Goal: Information Seeking & Learning: Learn about a topic

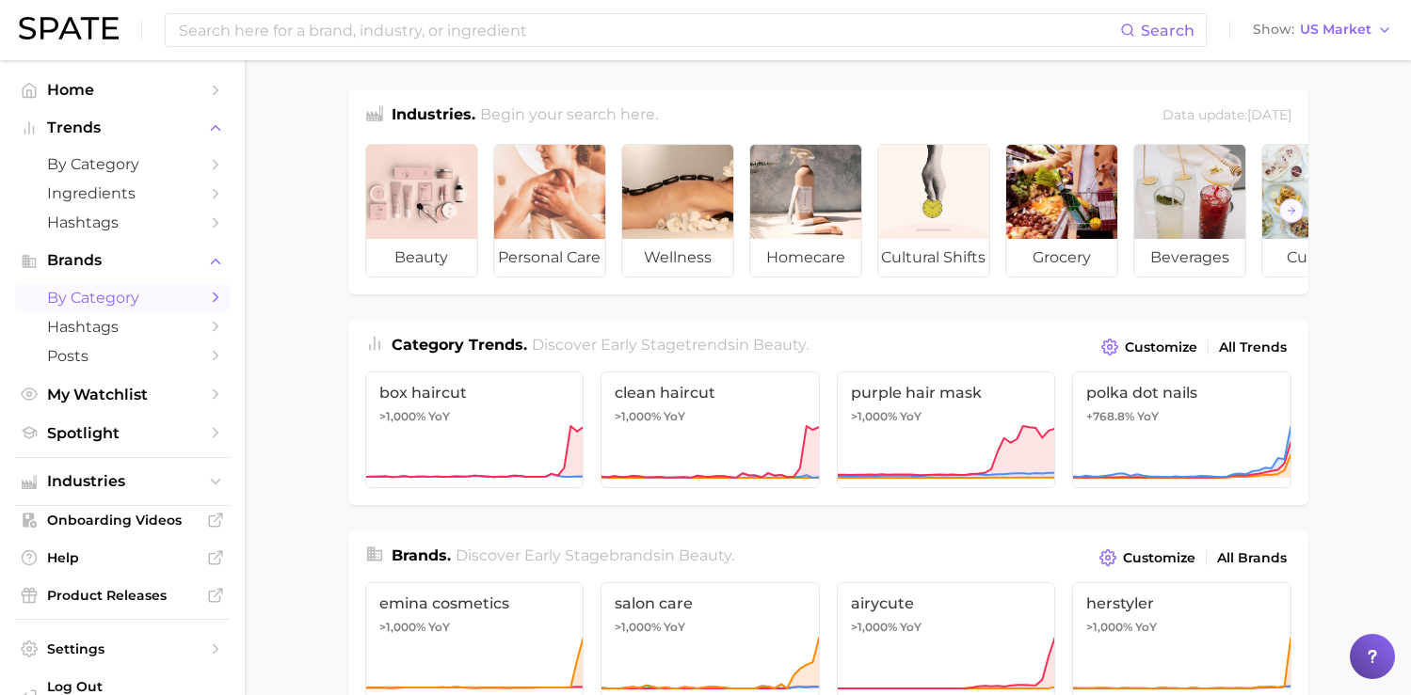
click at [117, 302] on span "by Category" at bounding box center [122, 298] width 151 height 18
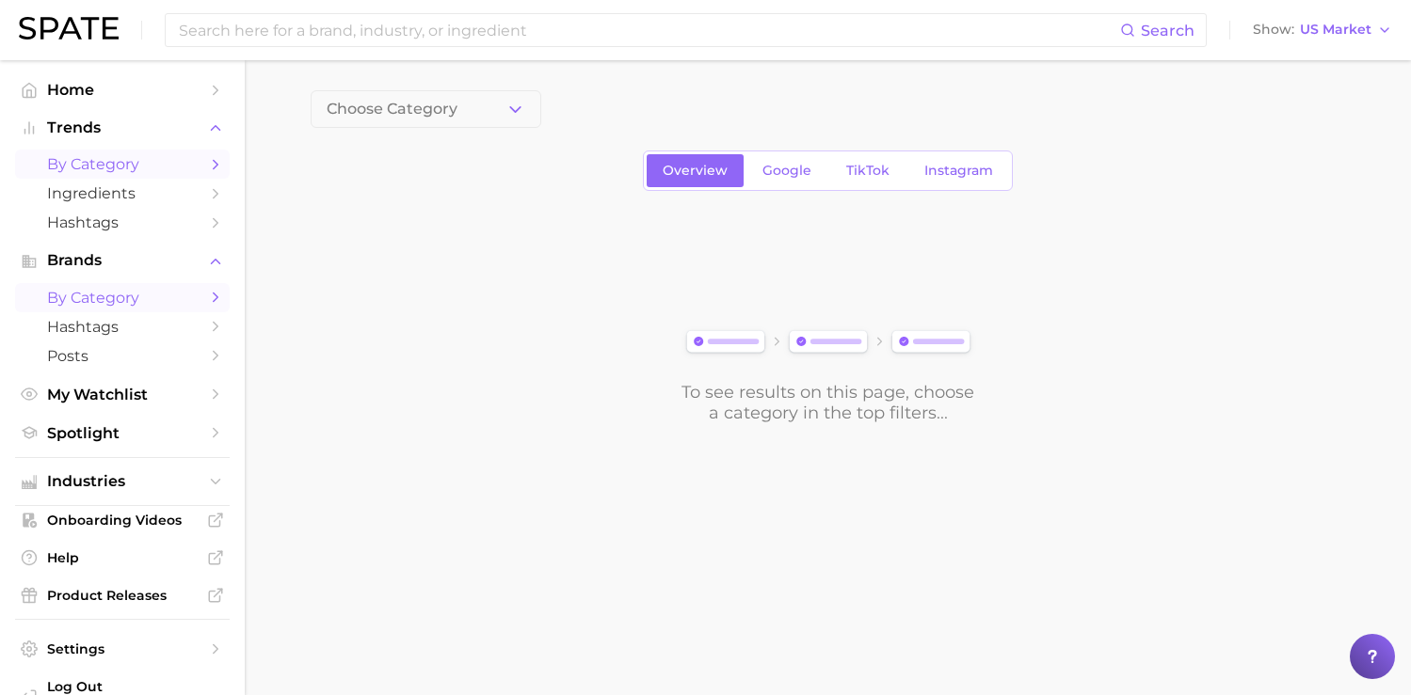
click at [136, 169] on span "by Category" at bounding box center [122, 164] width 151 height 18
click at [494, 106] on button "1. Choose Category" at bounding box center [426, 109] width 231 height 38
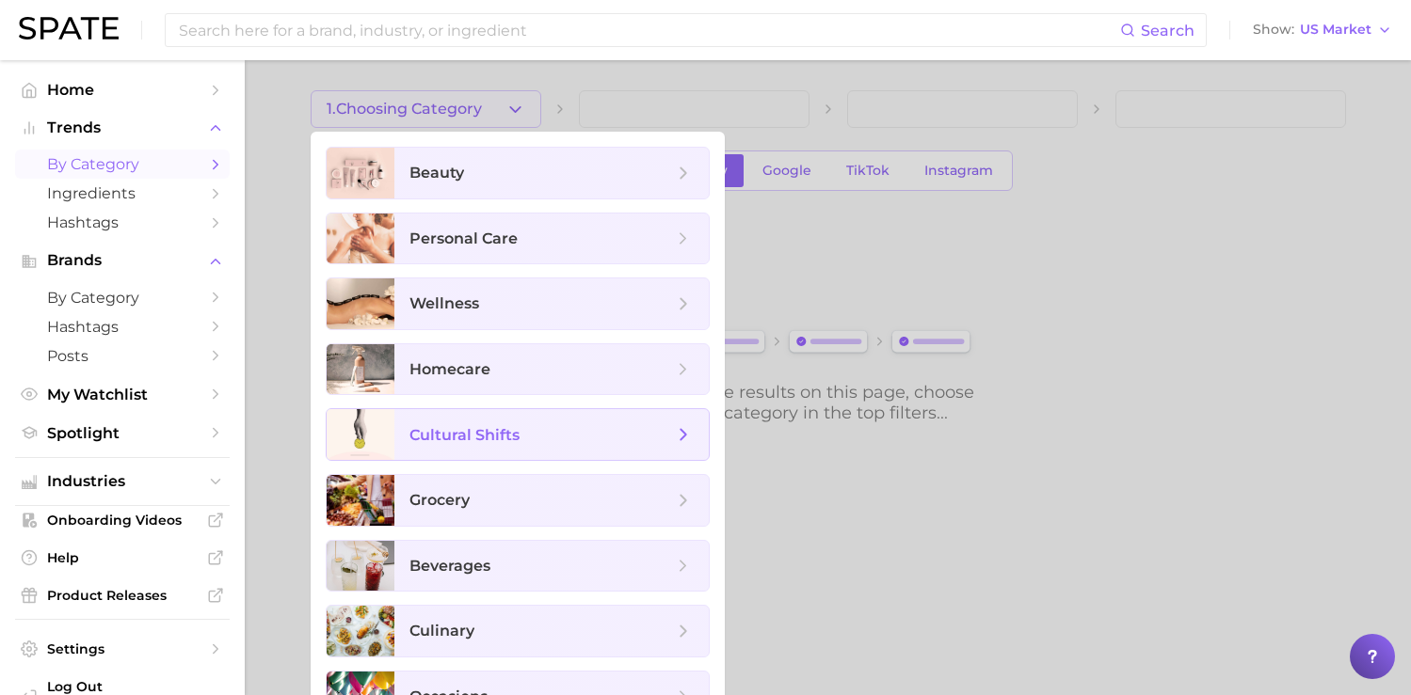
scroll to position [42, 0]
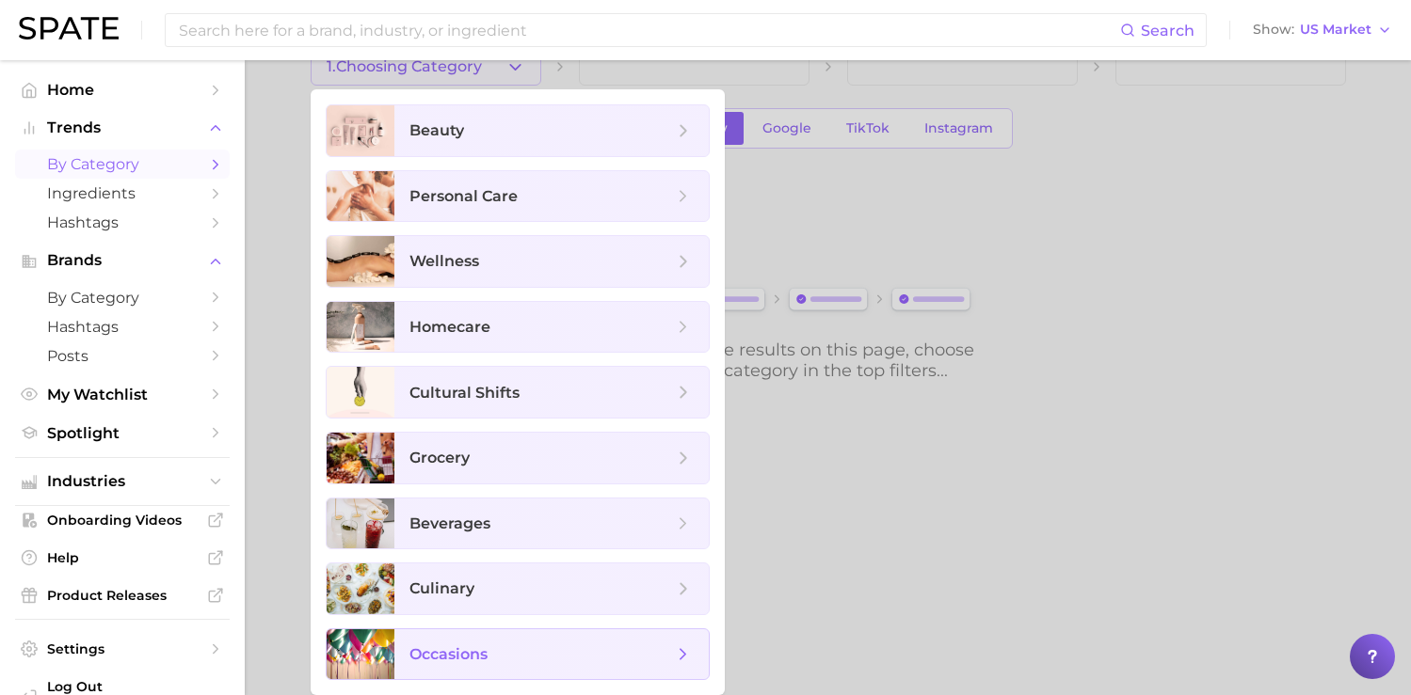
click at [463, 647] on span "occasions" at bounding box center [448, 655] width 78 height 18
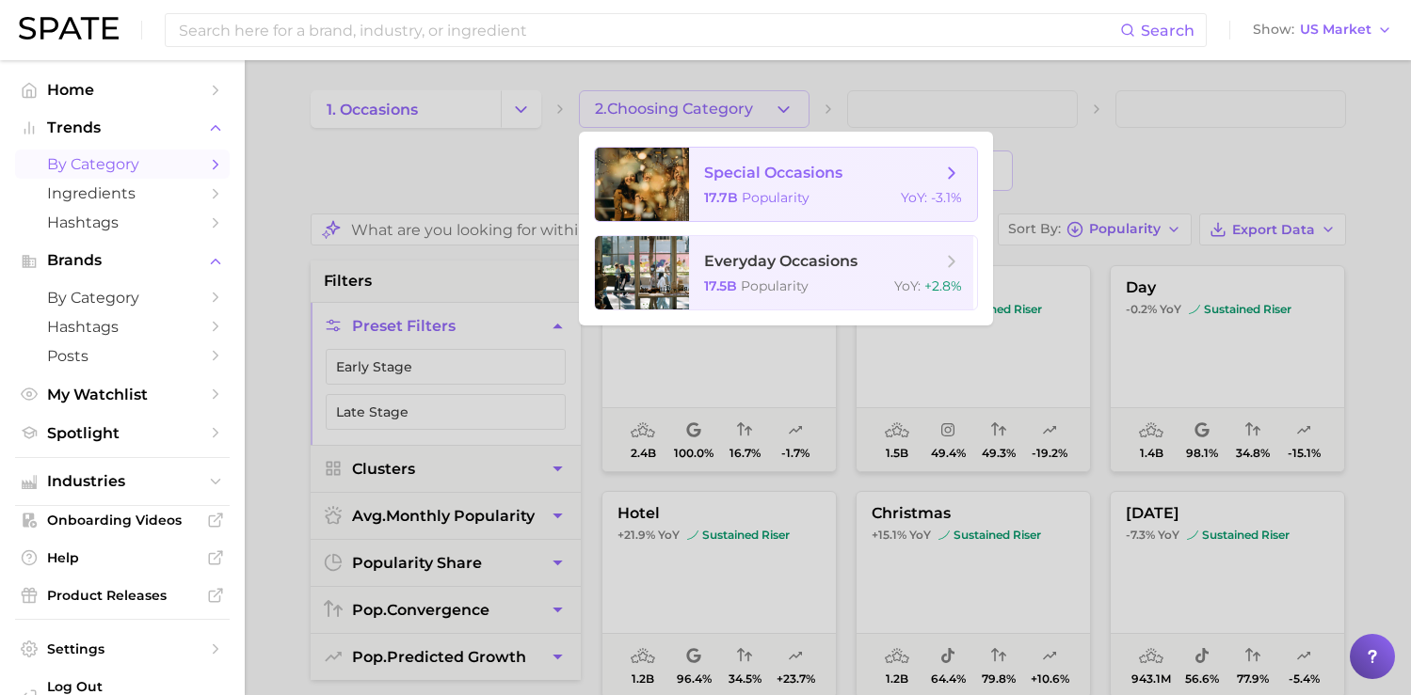
click at [761, 190] on span "Popularity" at bounding box center [775, 197] width 68 height 17
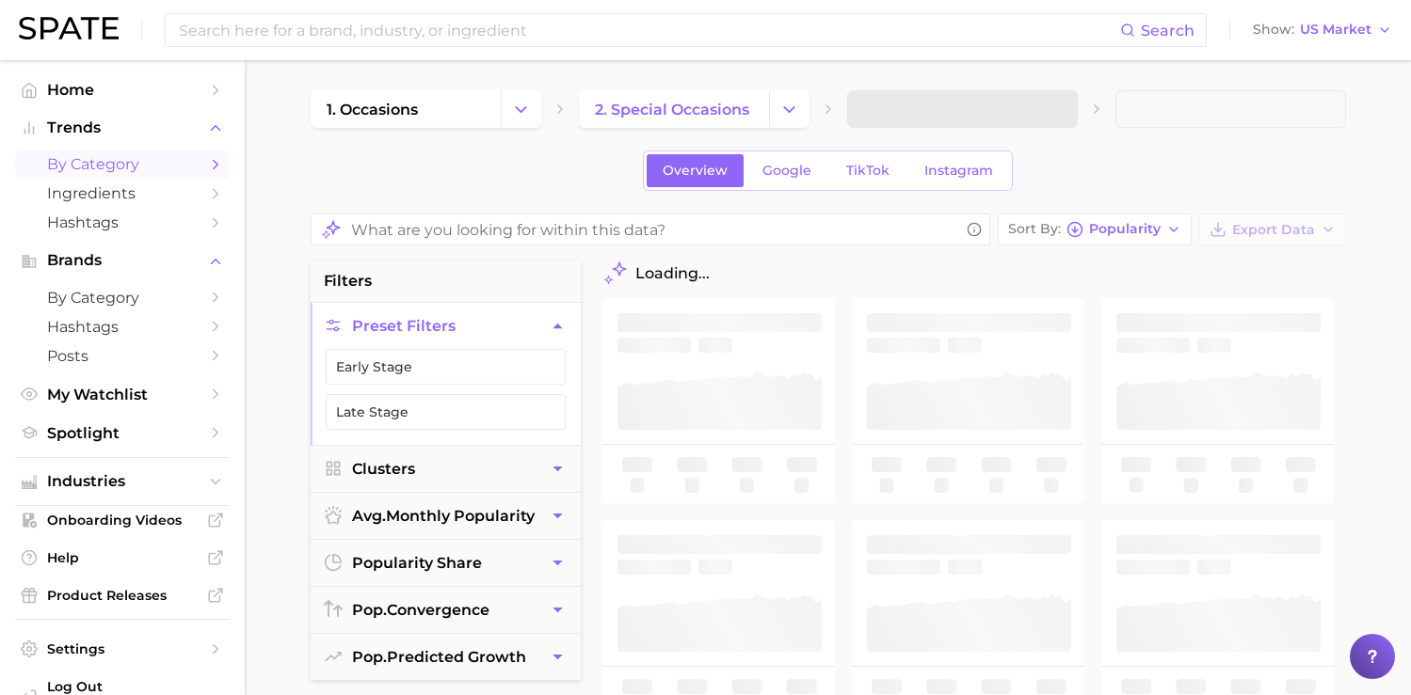
click at [901, 101] on span at bounding box center [962, 109] width 231 height 38
click at [901, 104] on span "3. Subcategory" at bounding box center [920, 109] width 115 height 17
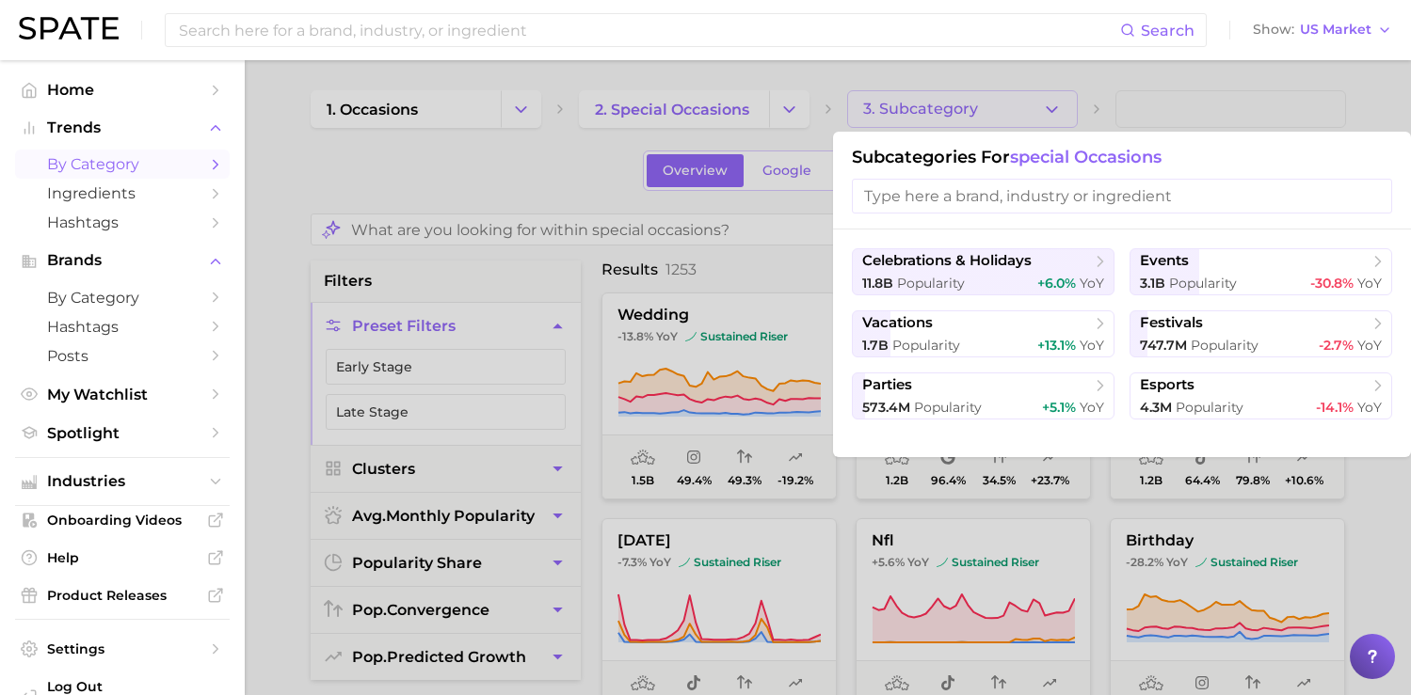
click at [1221, 164] on h1 "Subcategories for special occasions" at bounding box center [1122, 157] width 540 height 21
click at [1087, 198] on input "search" at bounding box center [1122, 196] width 540 height 35
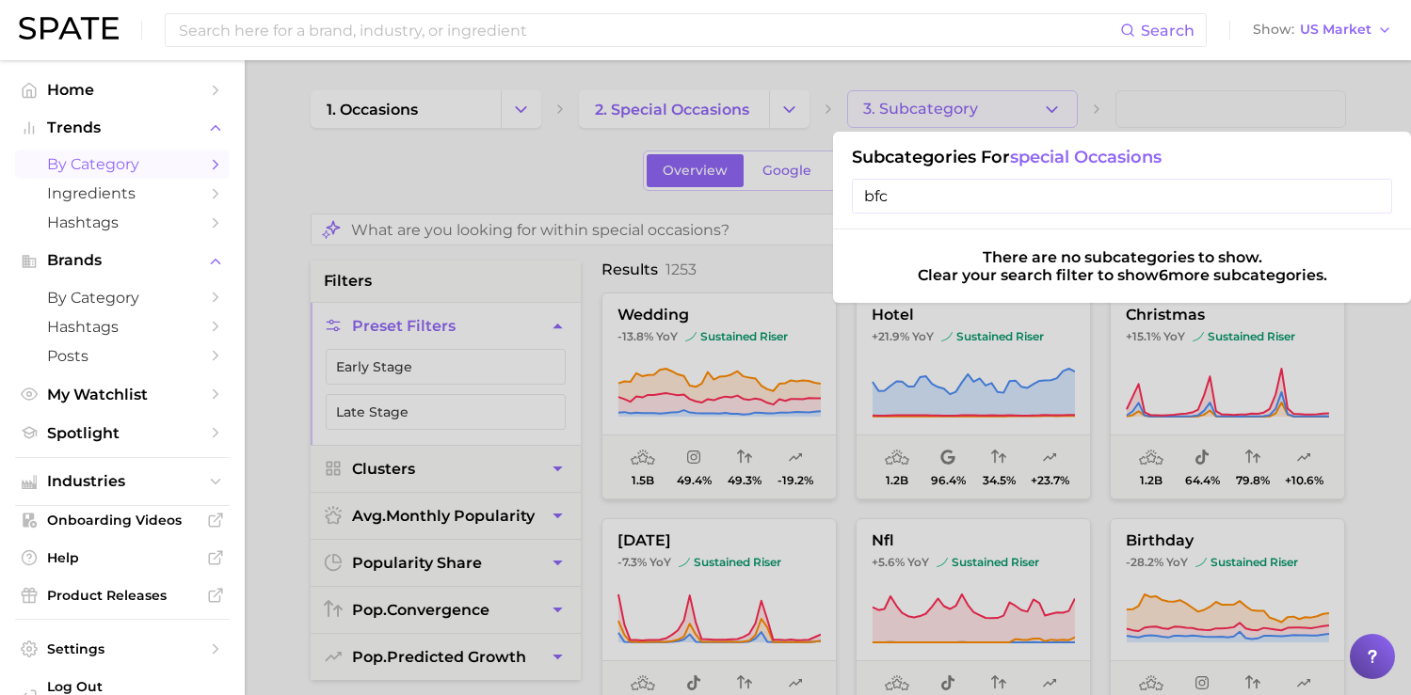
type input "bfcm"
click at [1080, 191] on input "bfcm" at bounding box center [1122, 196] width 540 height 35
type input "t"
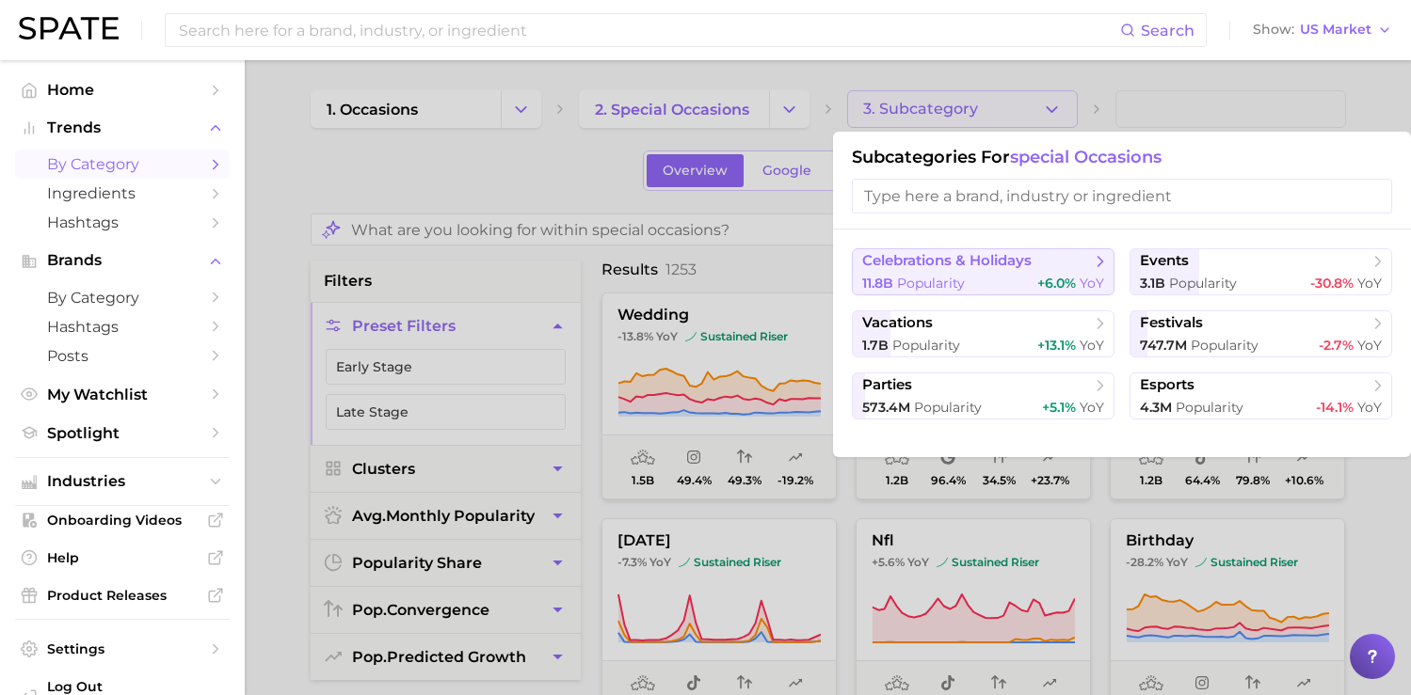
click at [1017, 277] on div "11.8b Popularity +6.0% YoY" at bounding box center [983, 284] width 242 height 18
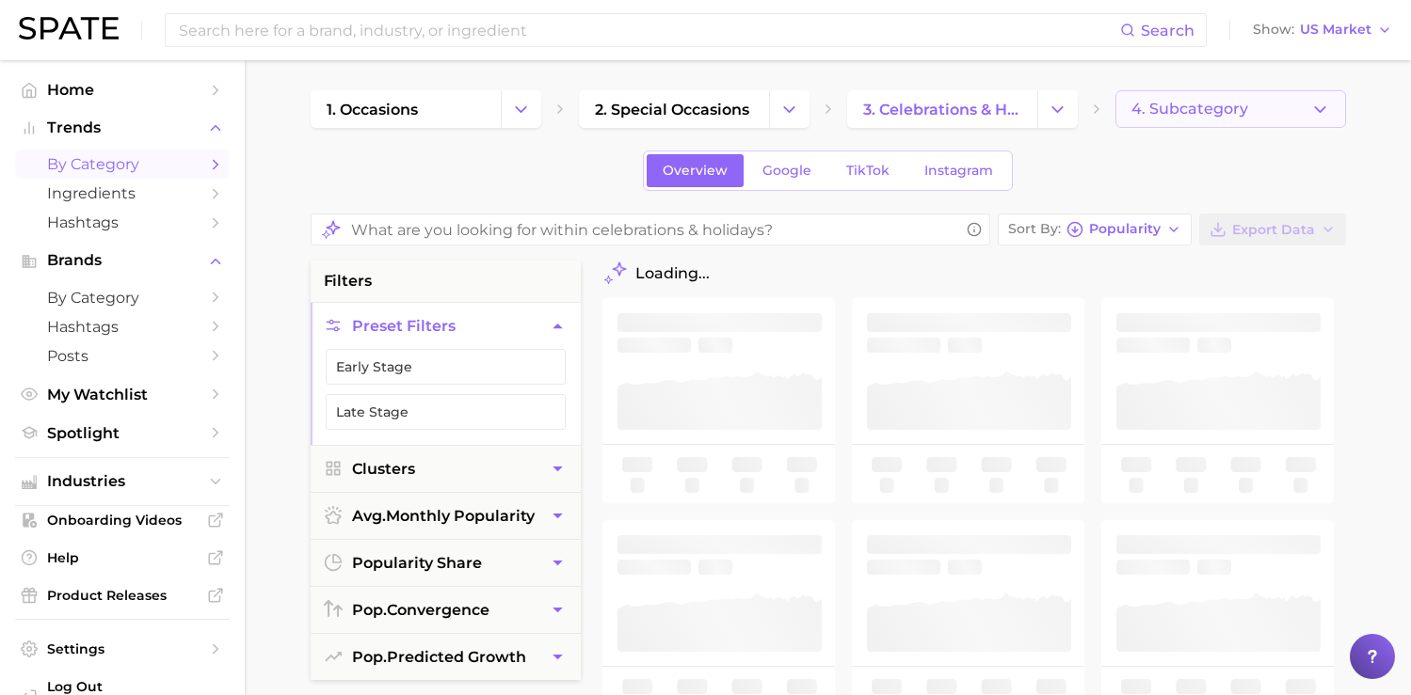
click at [1150, 106] on span "4. Subcategory" at bounding box center [1189, 109] width 117 height 17
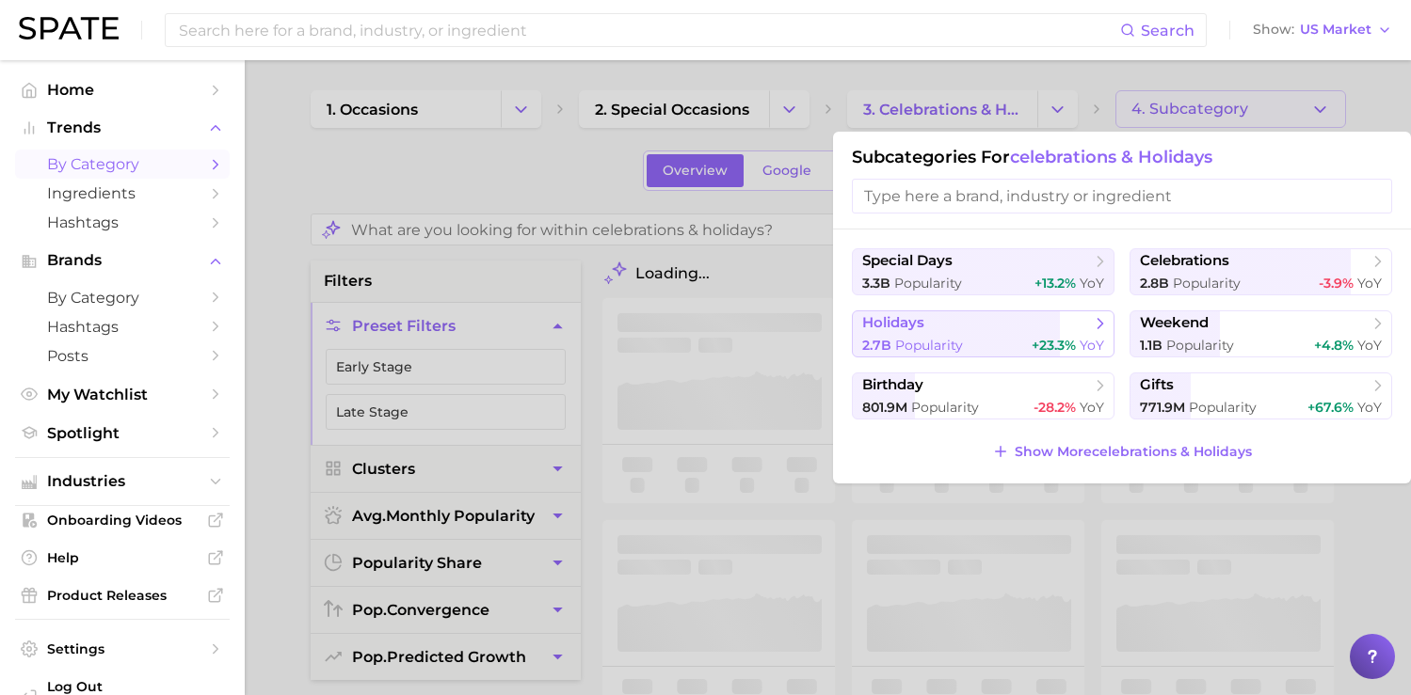
click at [987, 337] on div "2.7b Popularity +23.3% YoY" at bounding box center [983, 346] width 242 height 18
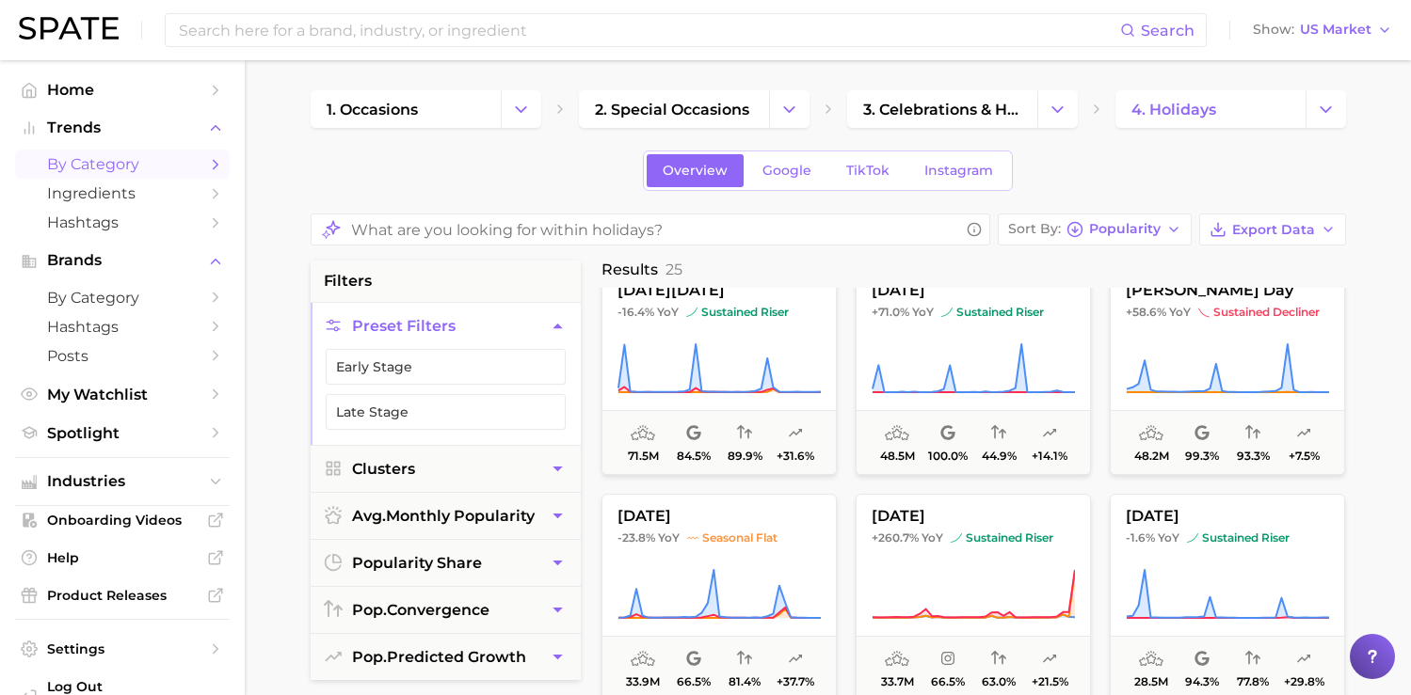
scroll to position [480, 0]
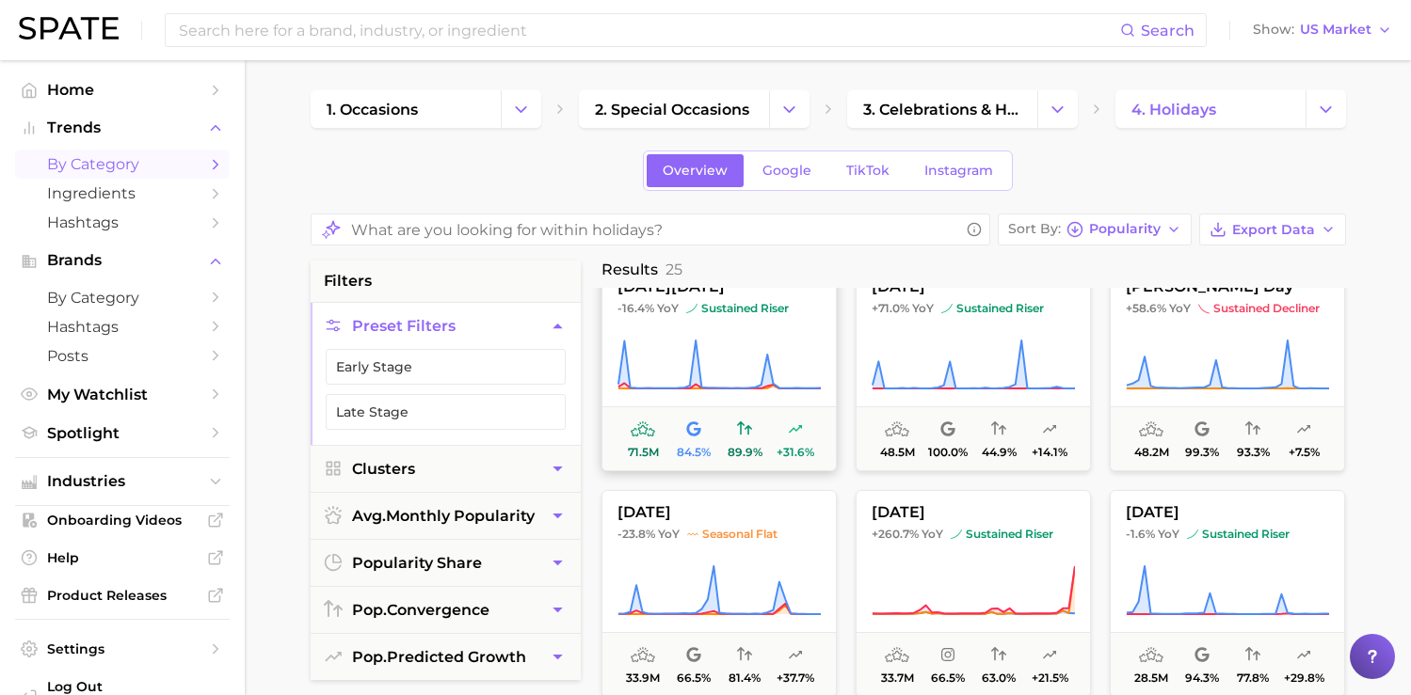
click at [701, 312] on span "sustained riser" at bounding box center [737, 308] width 103 height 15
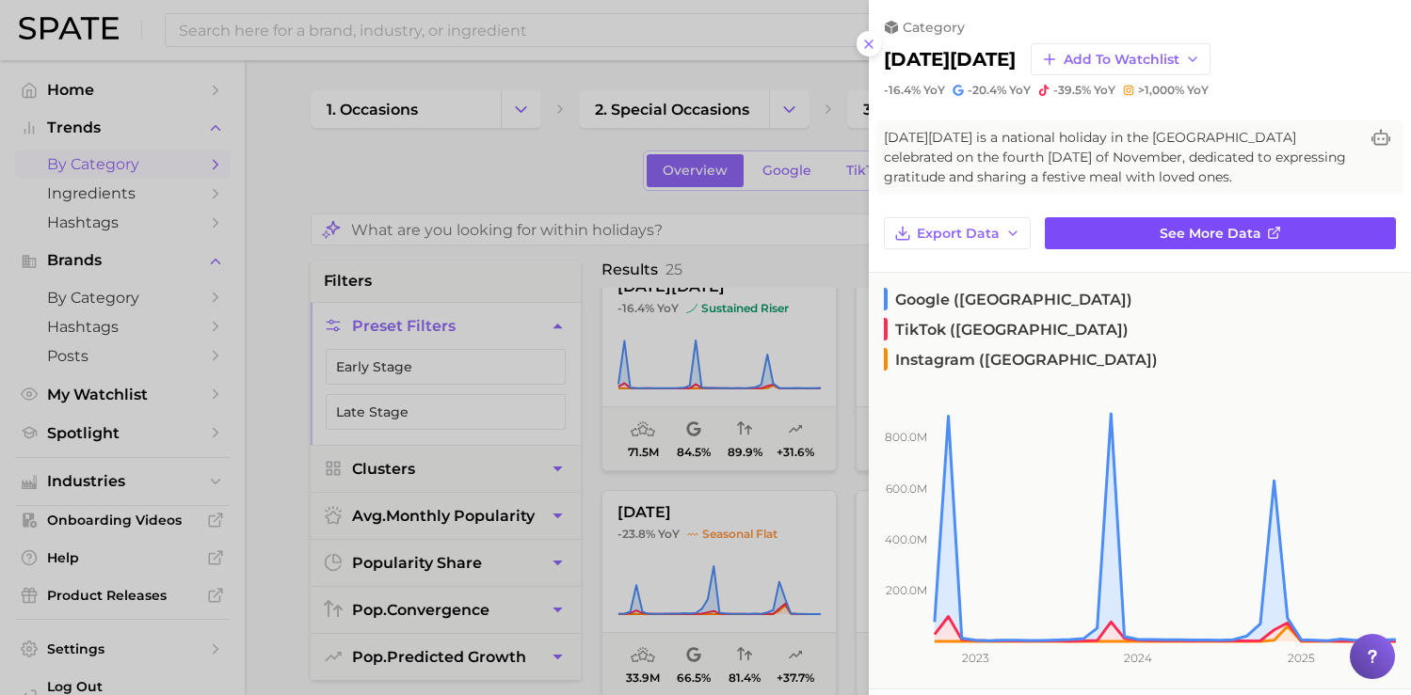
click at [1112, 237] on link "See more data" at bounding box center [1219, 233] width 351 height 32
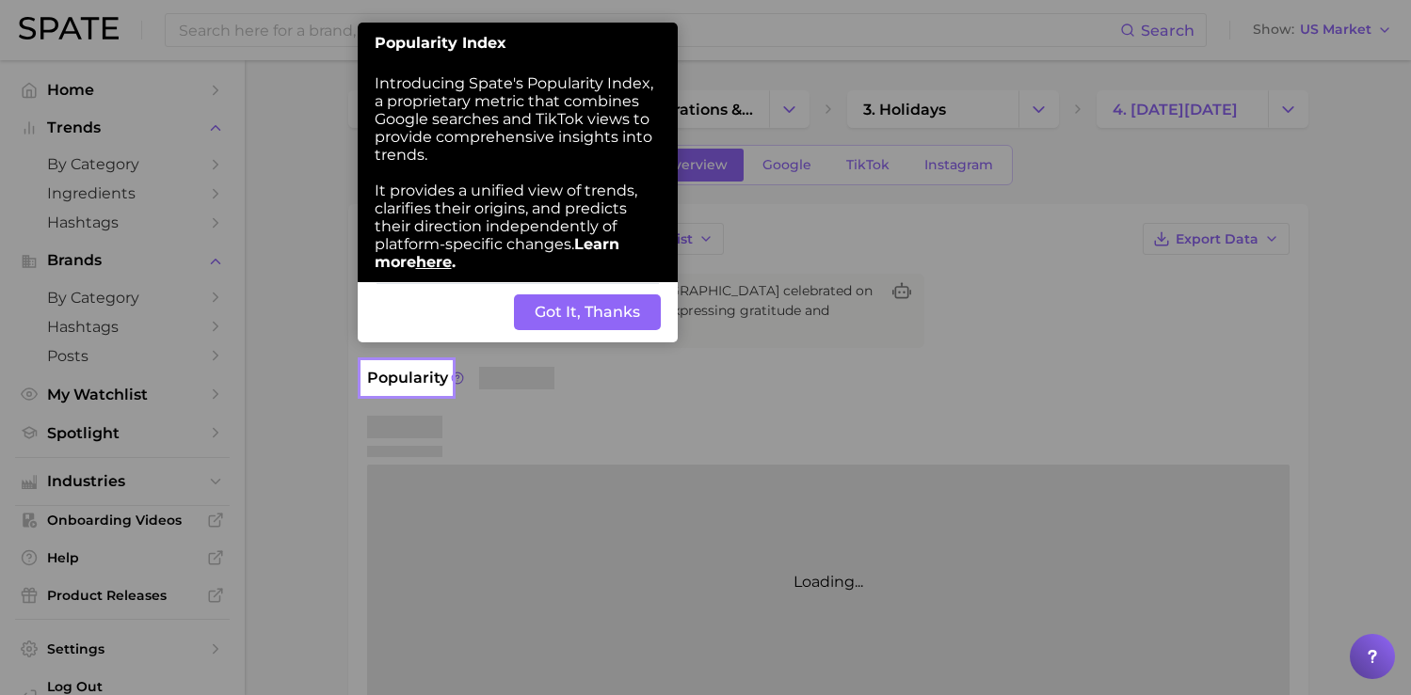
click at [627, 327] on button "Got It, Thanks" at bounding box center [587, 313] width 147 height 36
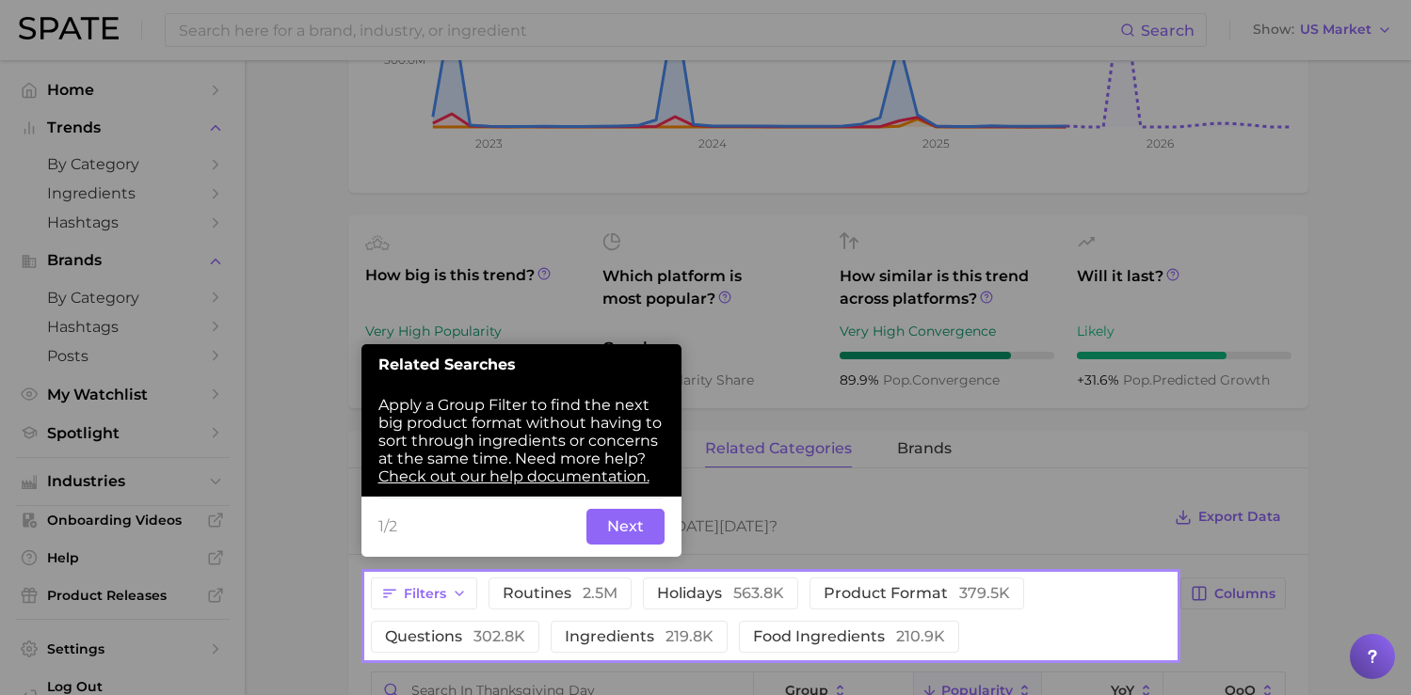
scroll to position [525, 0]
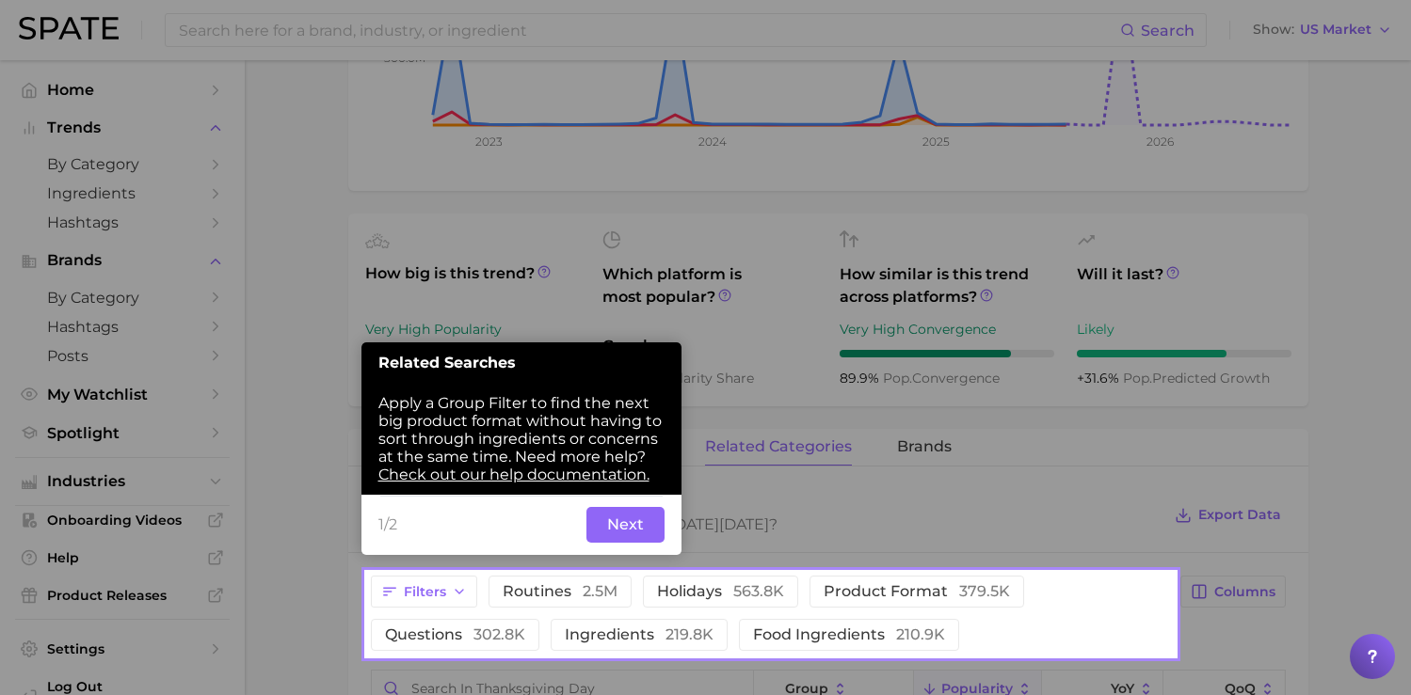
click at [626, 524] on button "Next" at bounding box center [625, 525] width 78 height 36
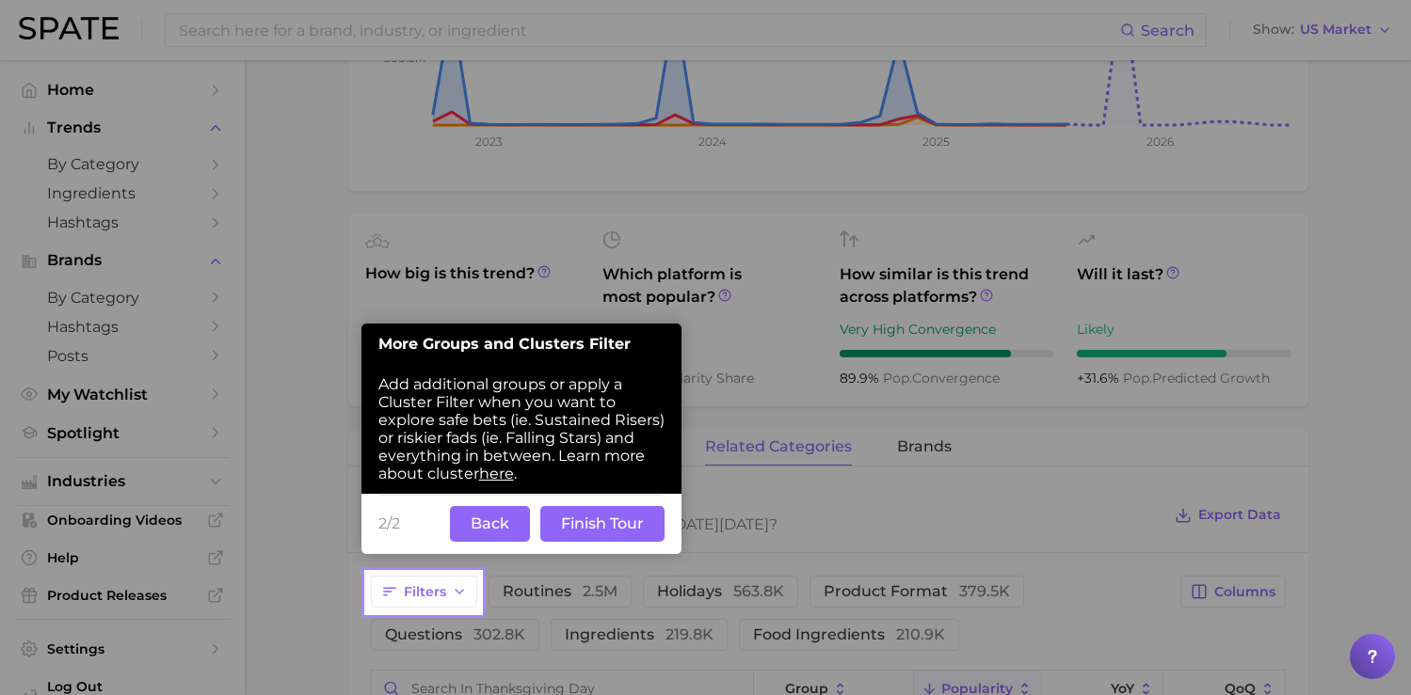
click at [626, 524] on button "Finish Tour" at bounding box center [602, 524] width 124 height 36
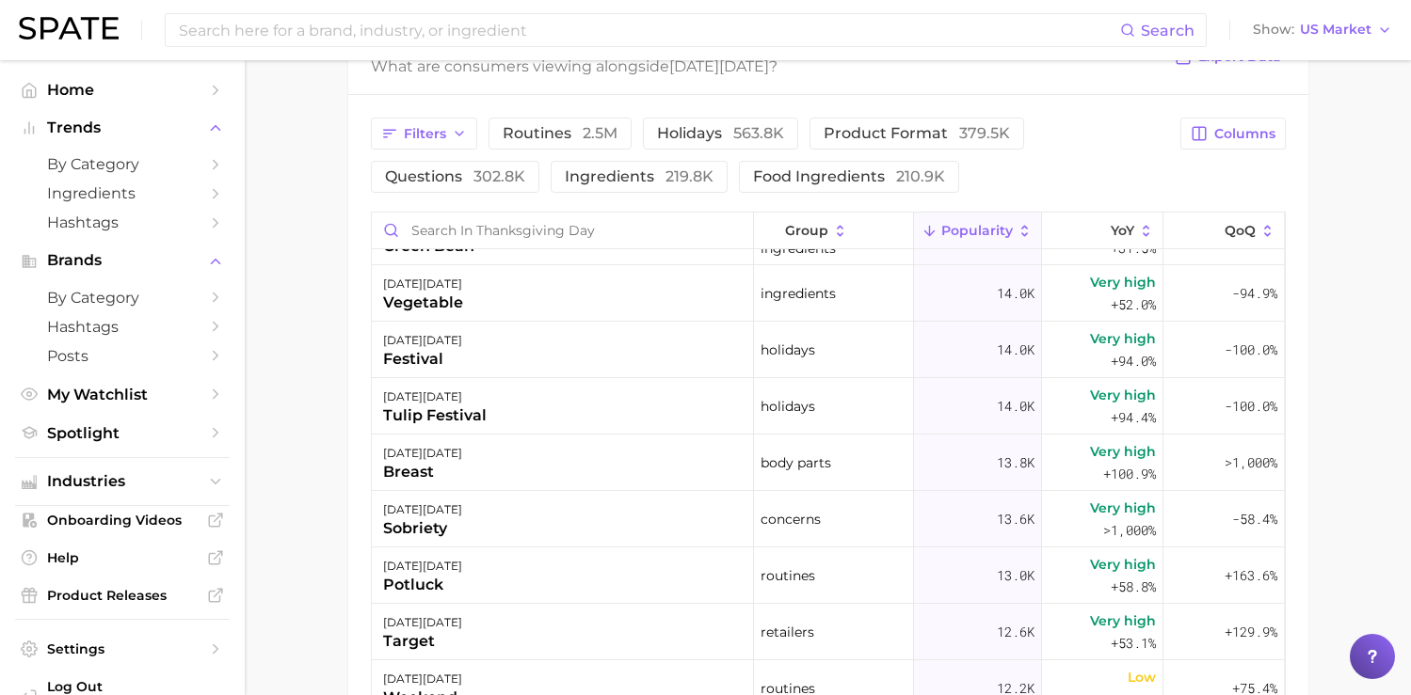
scroll to position [2022, 0]
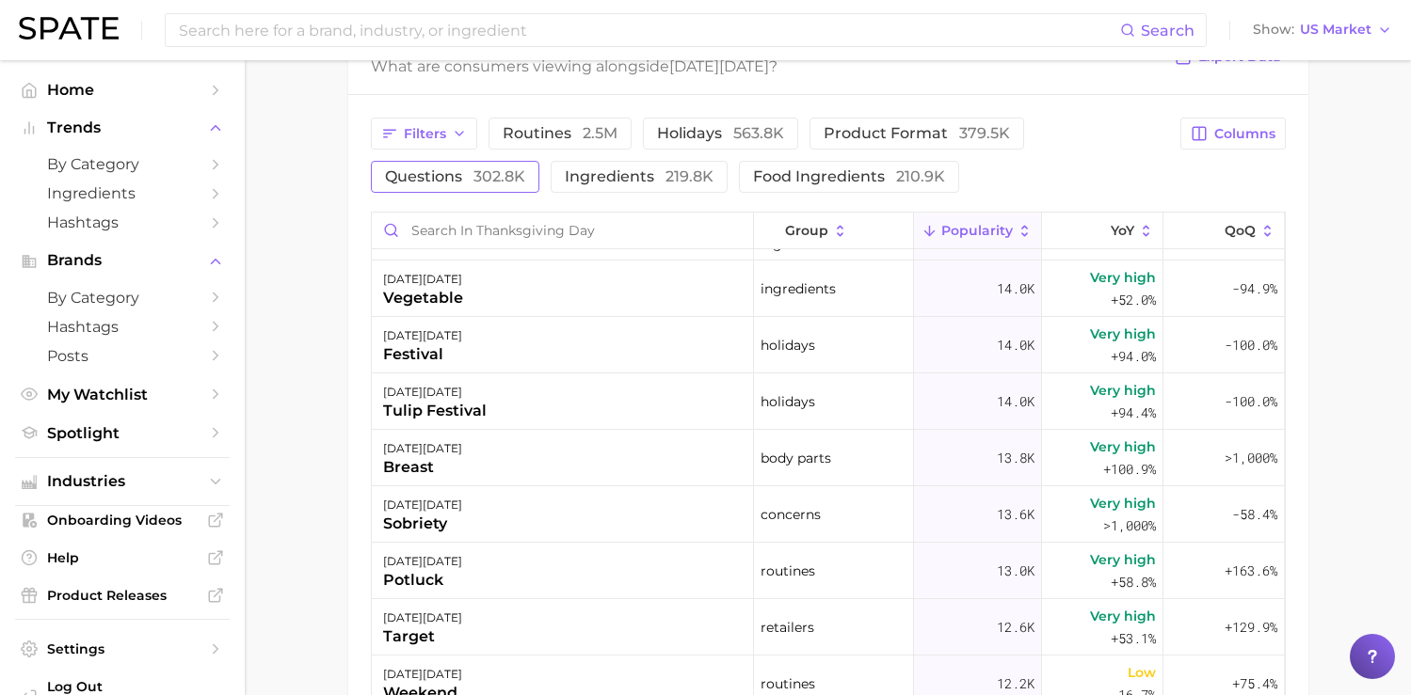
click at [512, 183] on span "302.8k" at bounding box center [499, 176] width 52 height 18
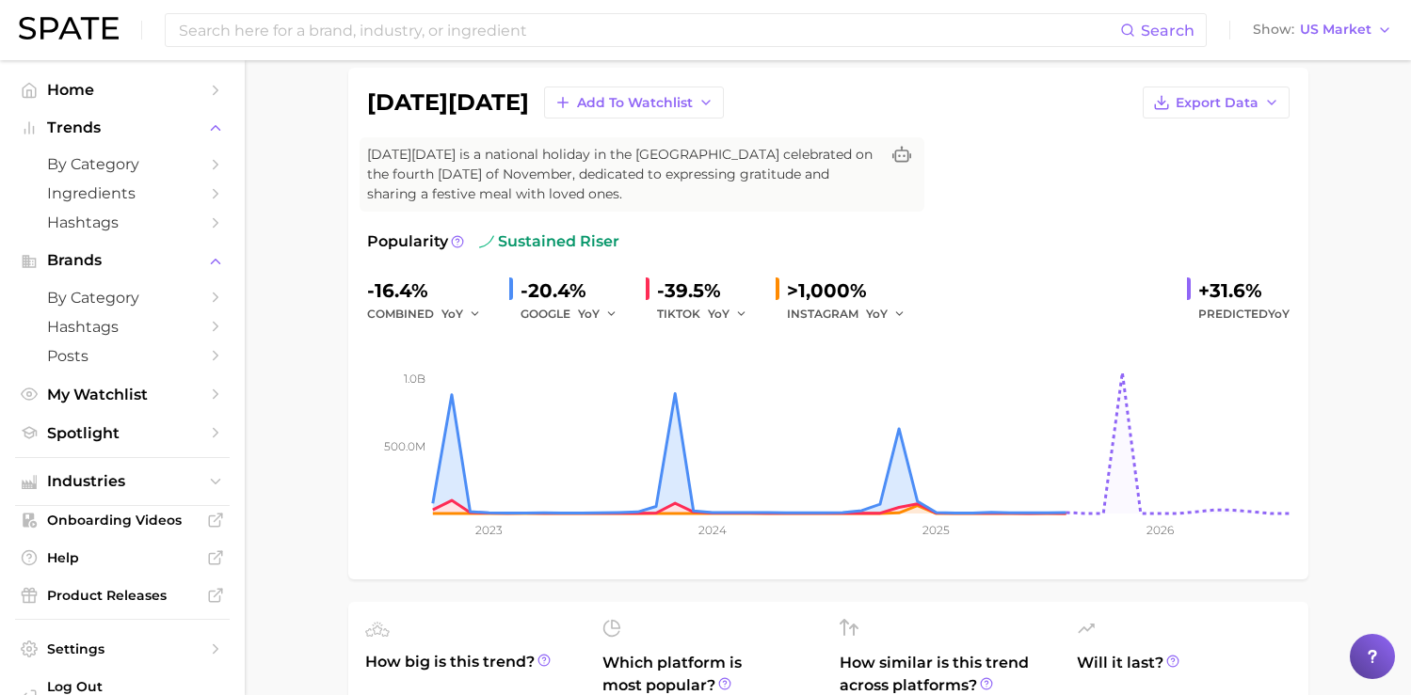
scroll to position [0, 0]
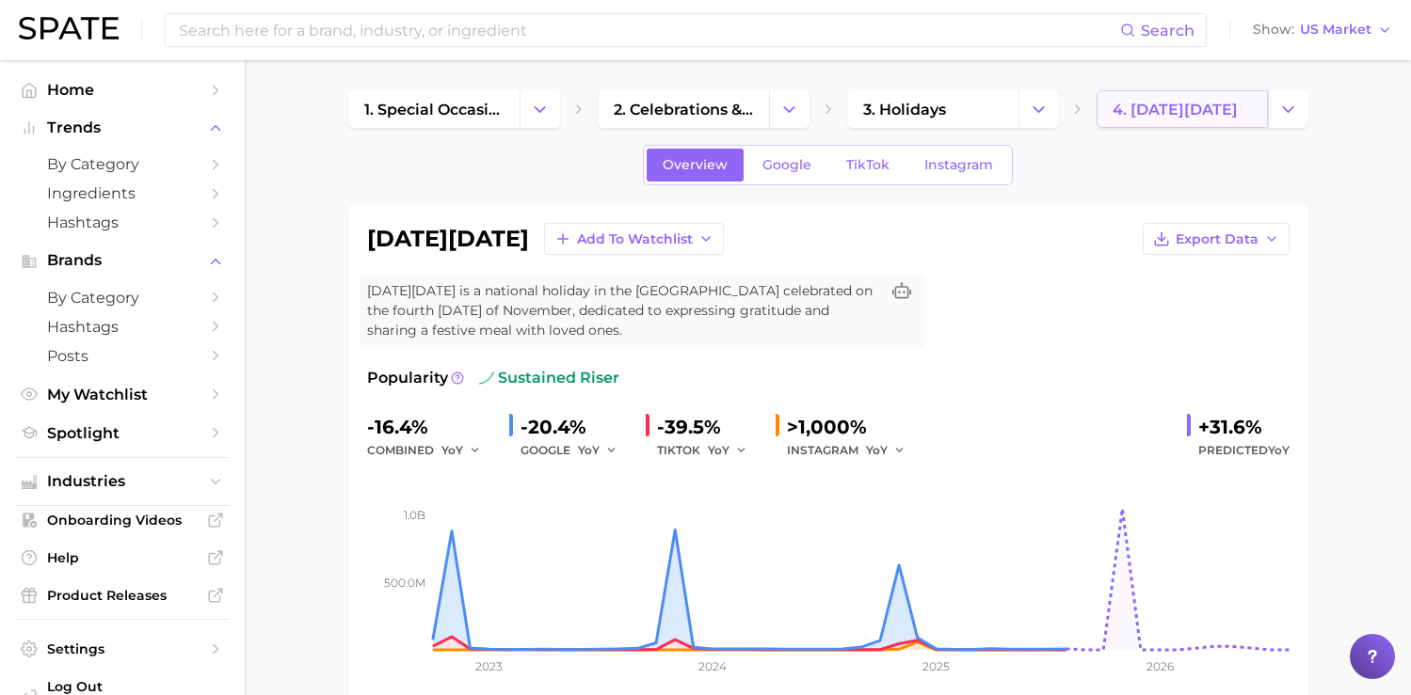
click at [1127, 105] on span "4. [DATE][DATE]" at bounding box center [1174, 110] width 125 height 18
click at [781, 97] on button "Change Category" at bounding box center [789, 109] width 40 height 38
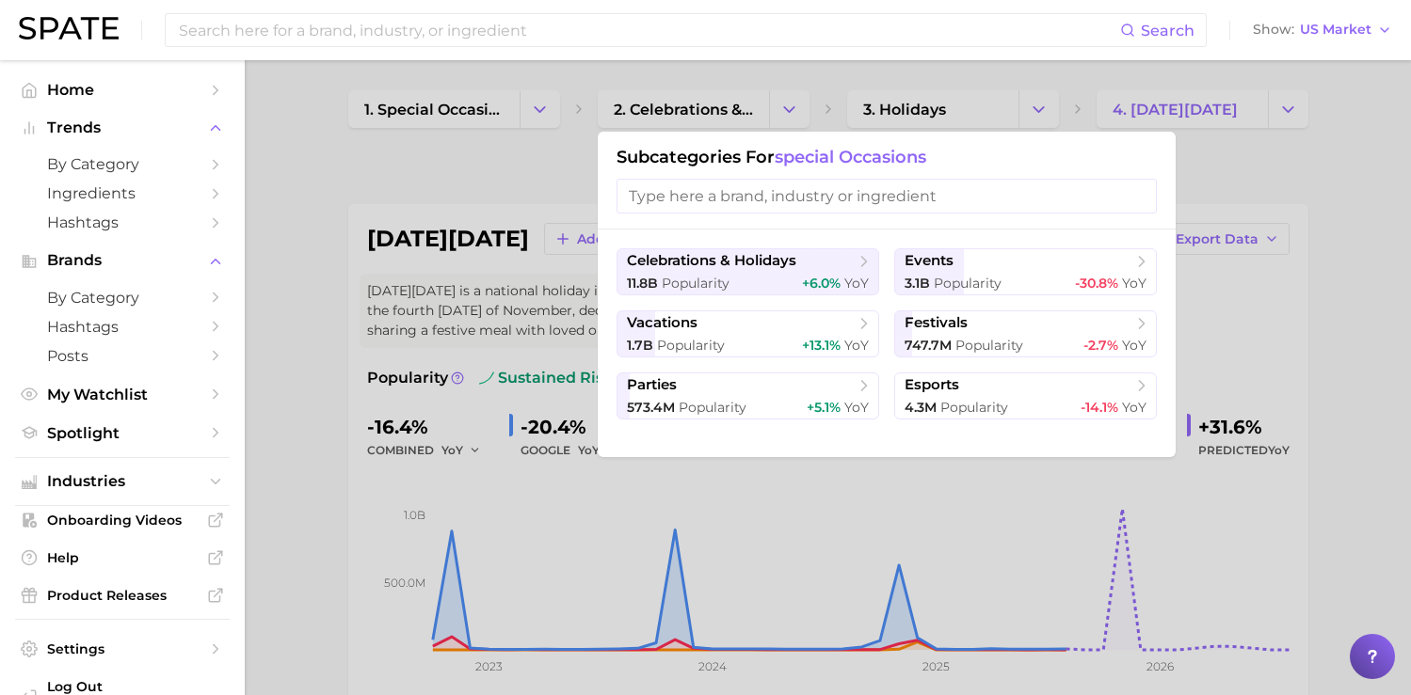
click at [1035, 113] on div at bounding box center [705, 347] width 1411 height 695
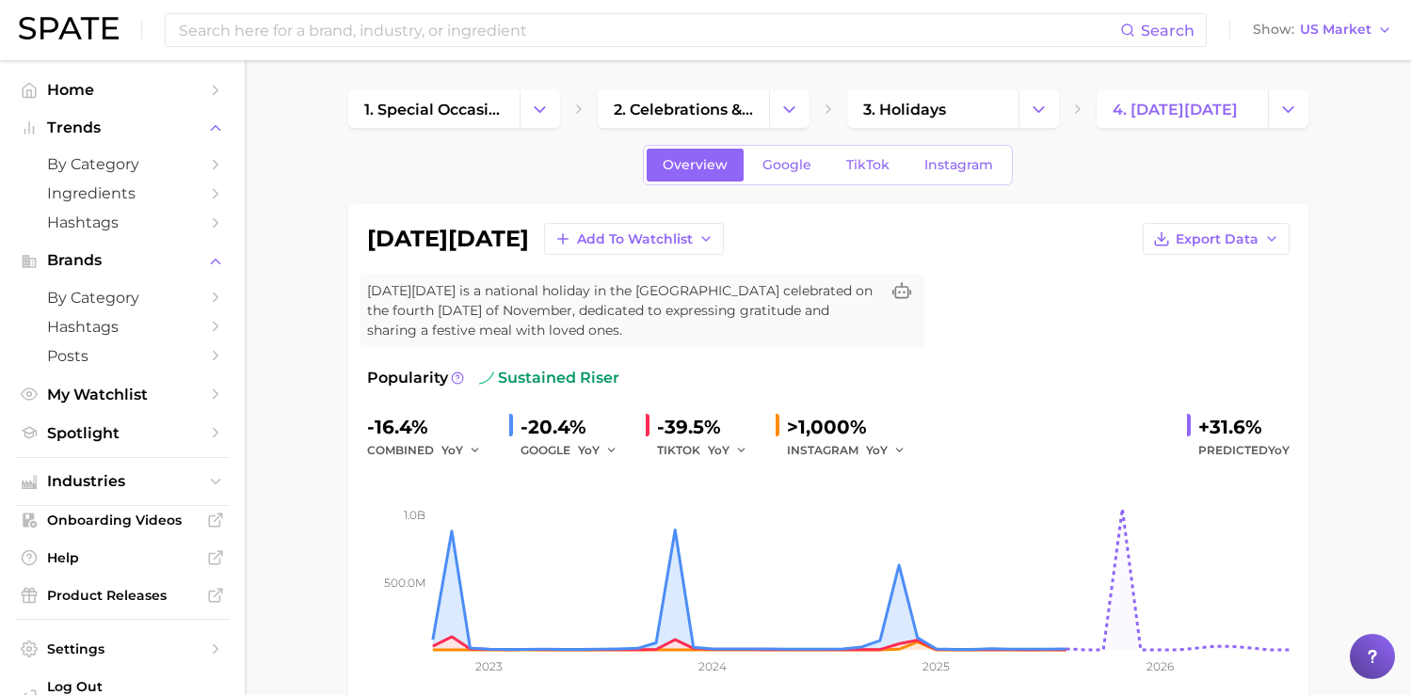
click at [1035, 113] on icon "Change Category" at bounding box center [1038, 110] width 20 height 20
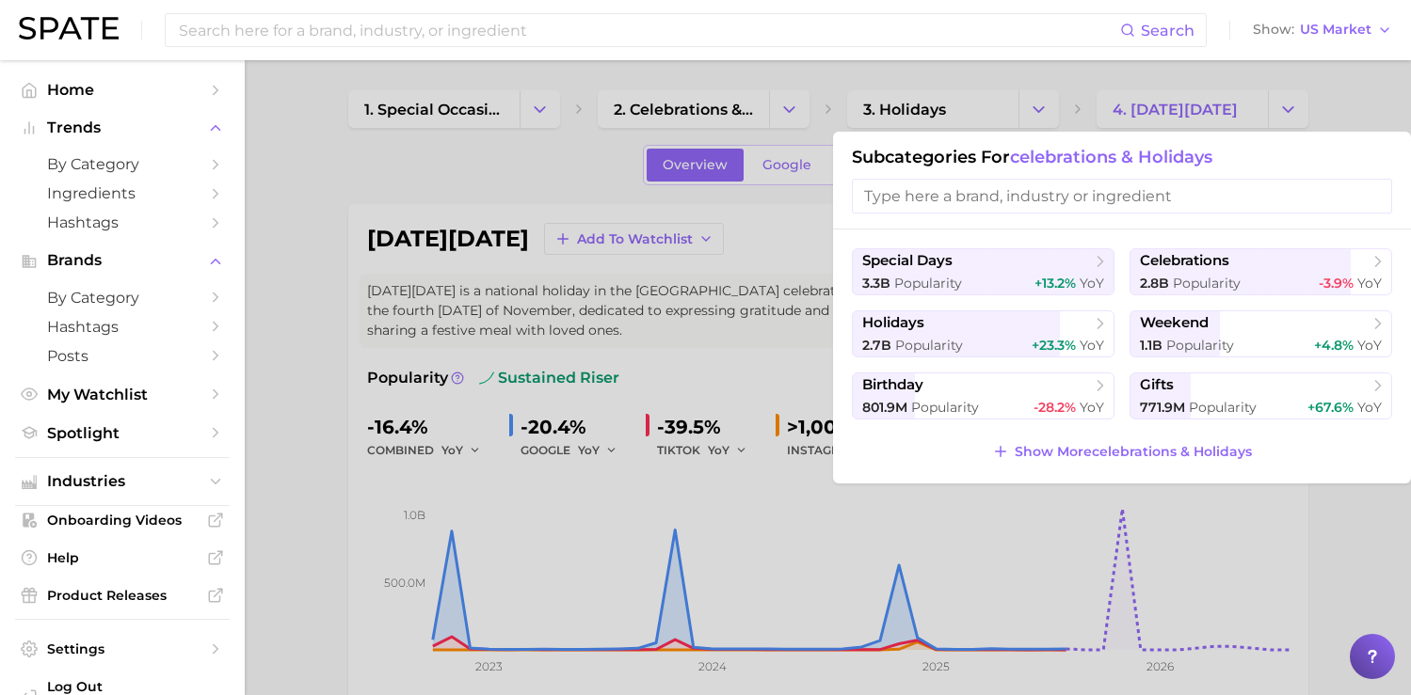
click at [538, 104] on div at bounding box center [705, 347] width 1411 height 695
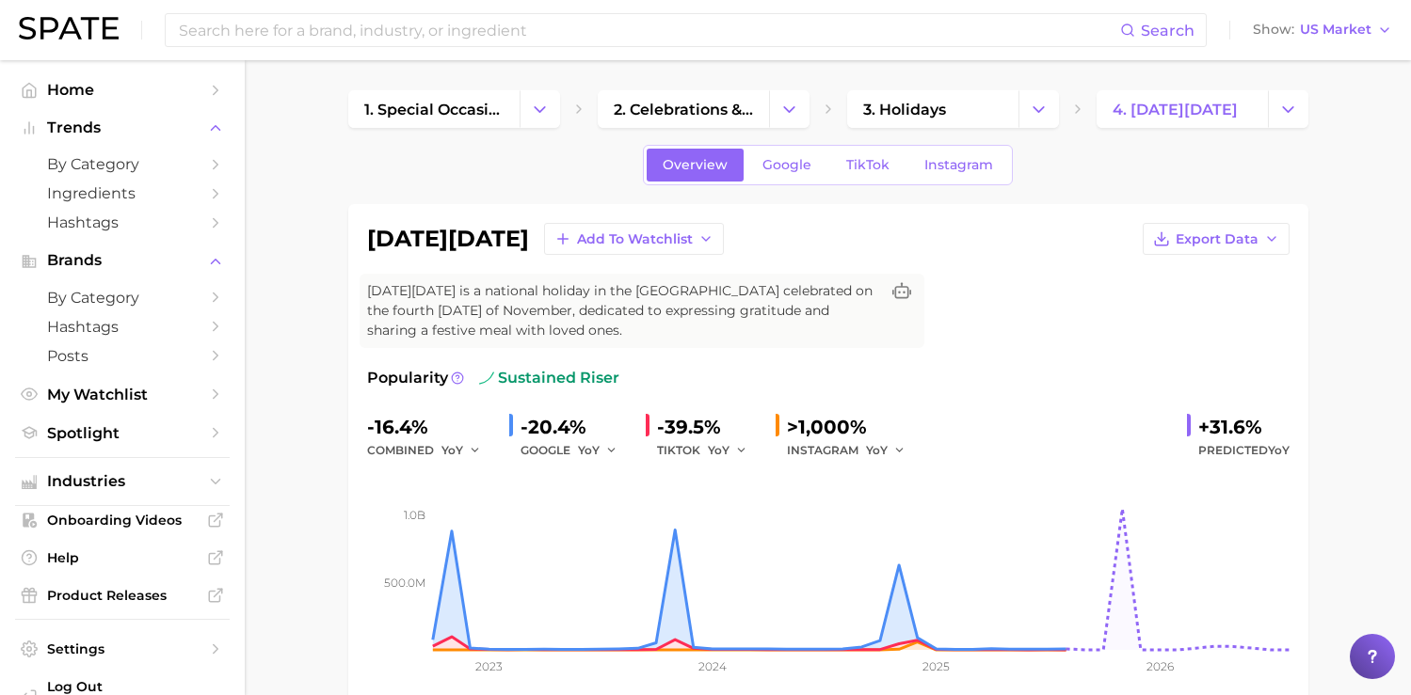
click at [538, 104] on icon "Change Category" at bounding box center [540, 110] width 20 height 20
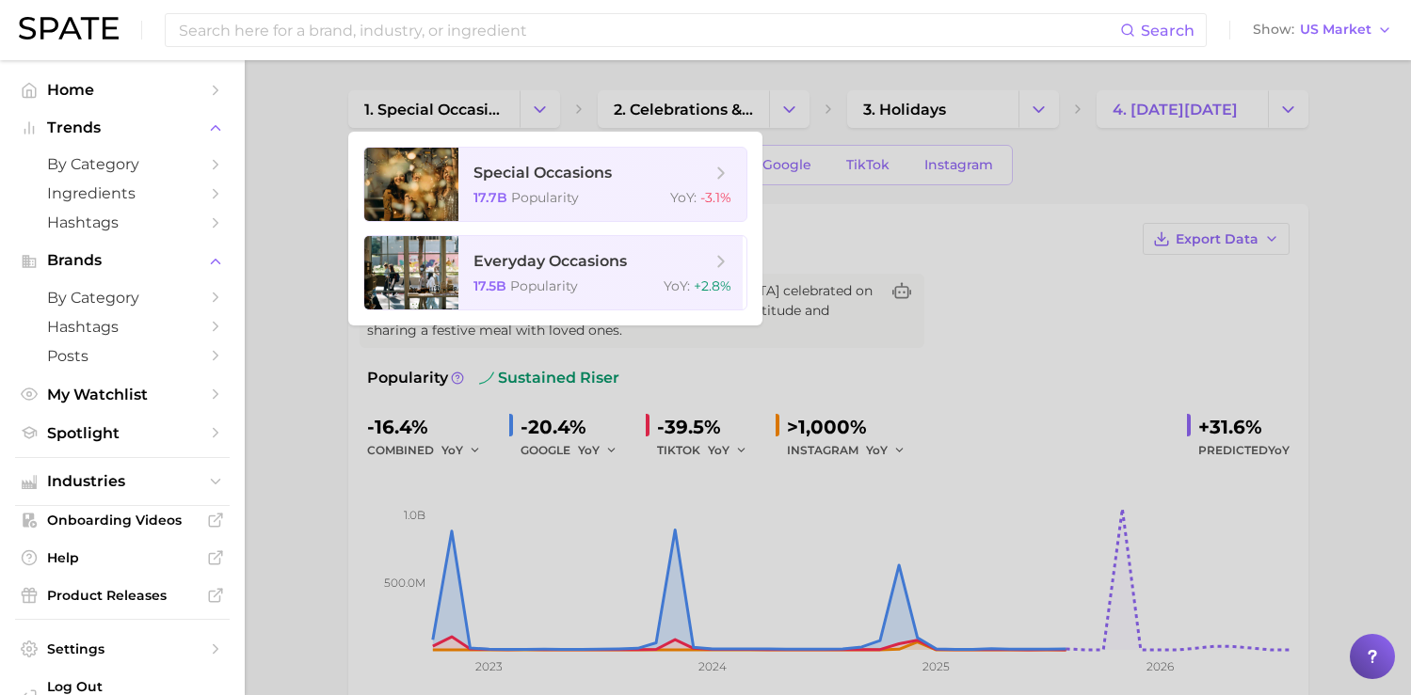
click at [284, 152] on div at bounding box center [705, 347] width 1411 height 695
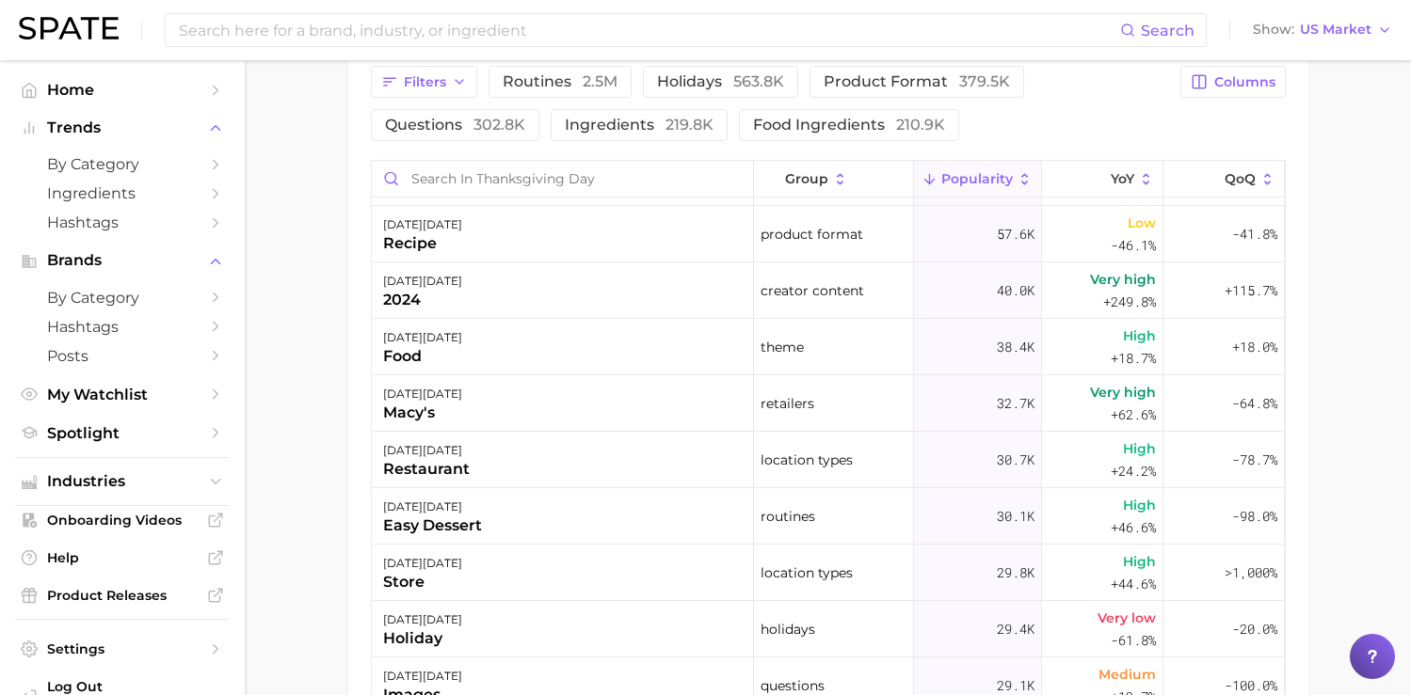
scroll to position [614, 0]
click at [167, 487] on span "Industries" at bounding box center [122, 481] width 151 height 17
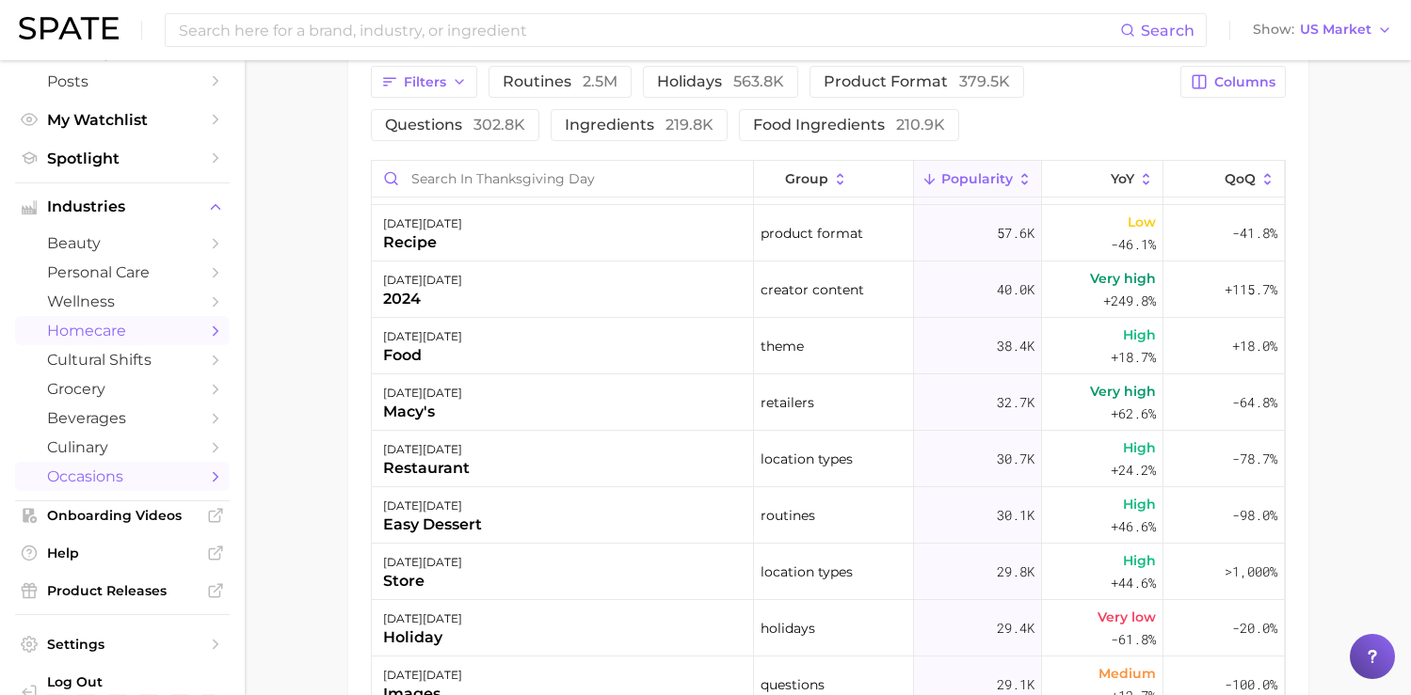
scroll to position [318, 0]
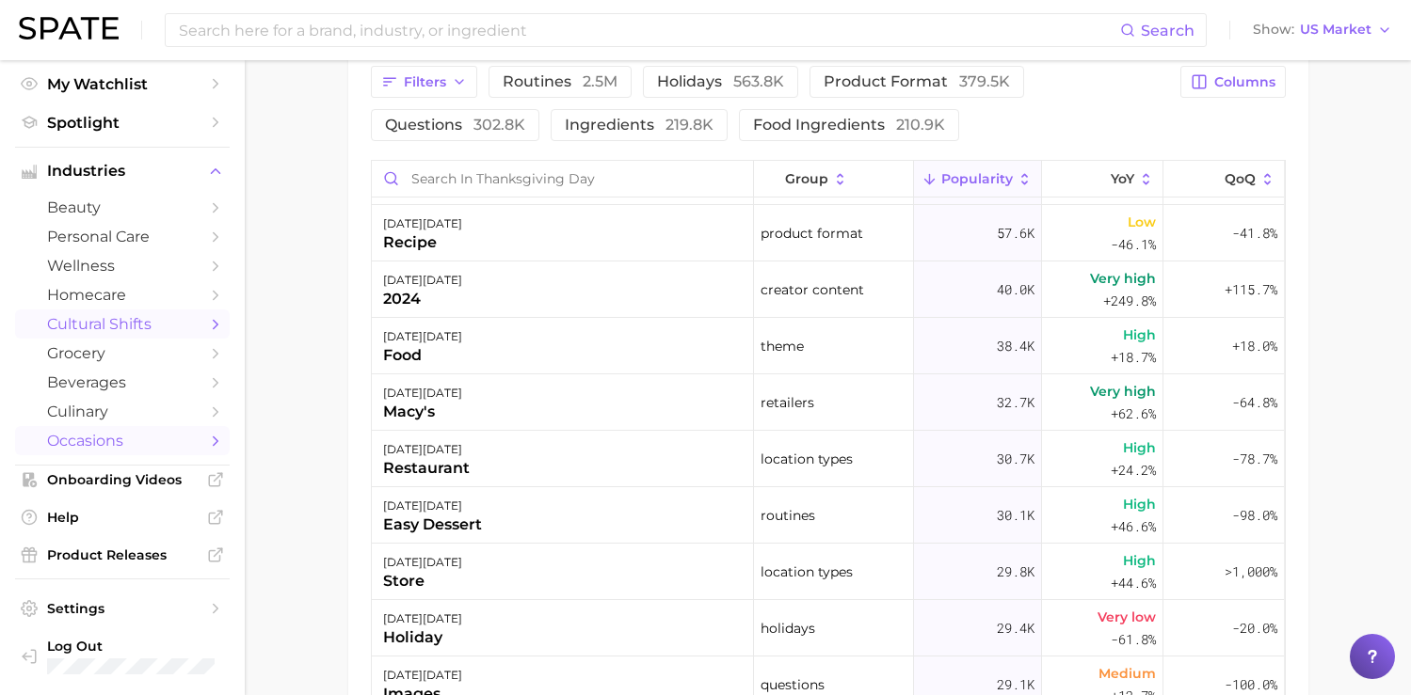
click at [118, 328] on span "cultural shifts" at bounding box center [122, 324] width 151 height 18
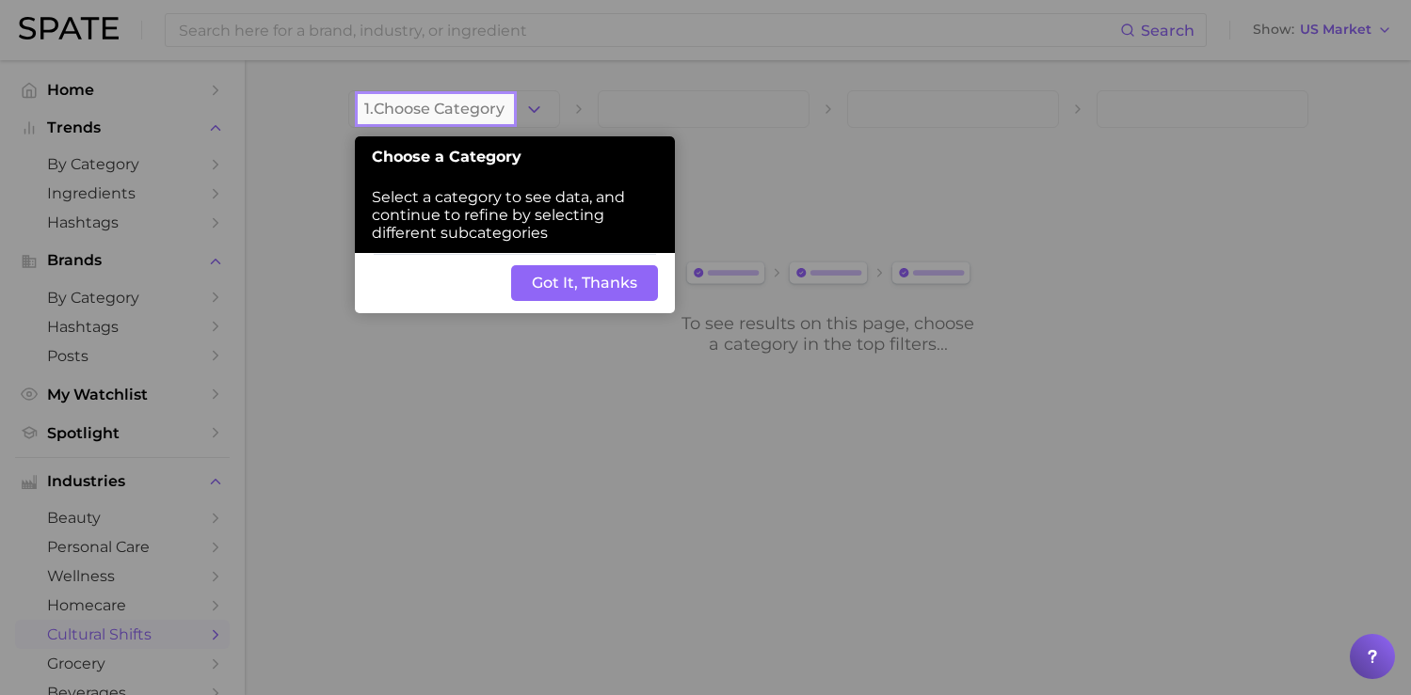
click at [594, 279] on button "Got It, Thanks" at bounding box center [584, 283] width 147 height 36
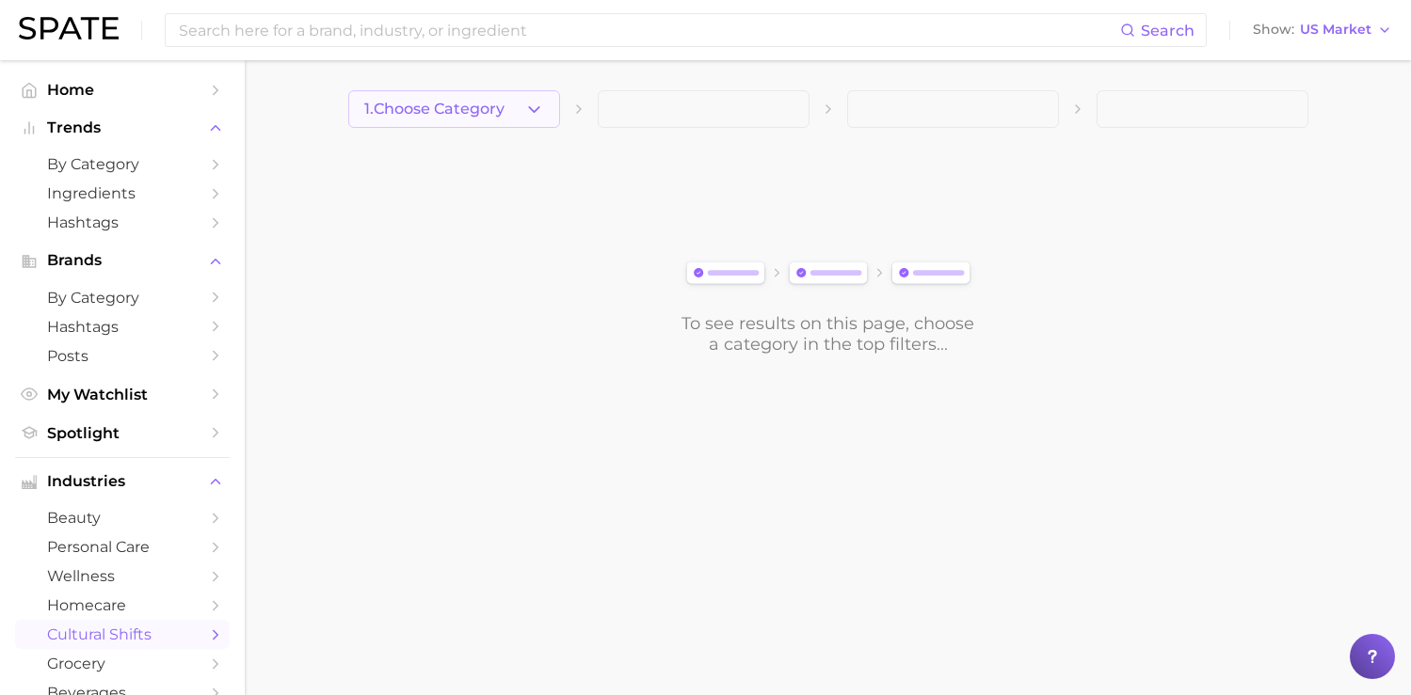
click at [490, 119] on button "1. Choose Category" at bounding box center [454, 109] width 212 height 38
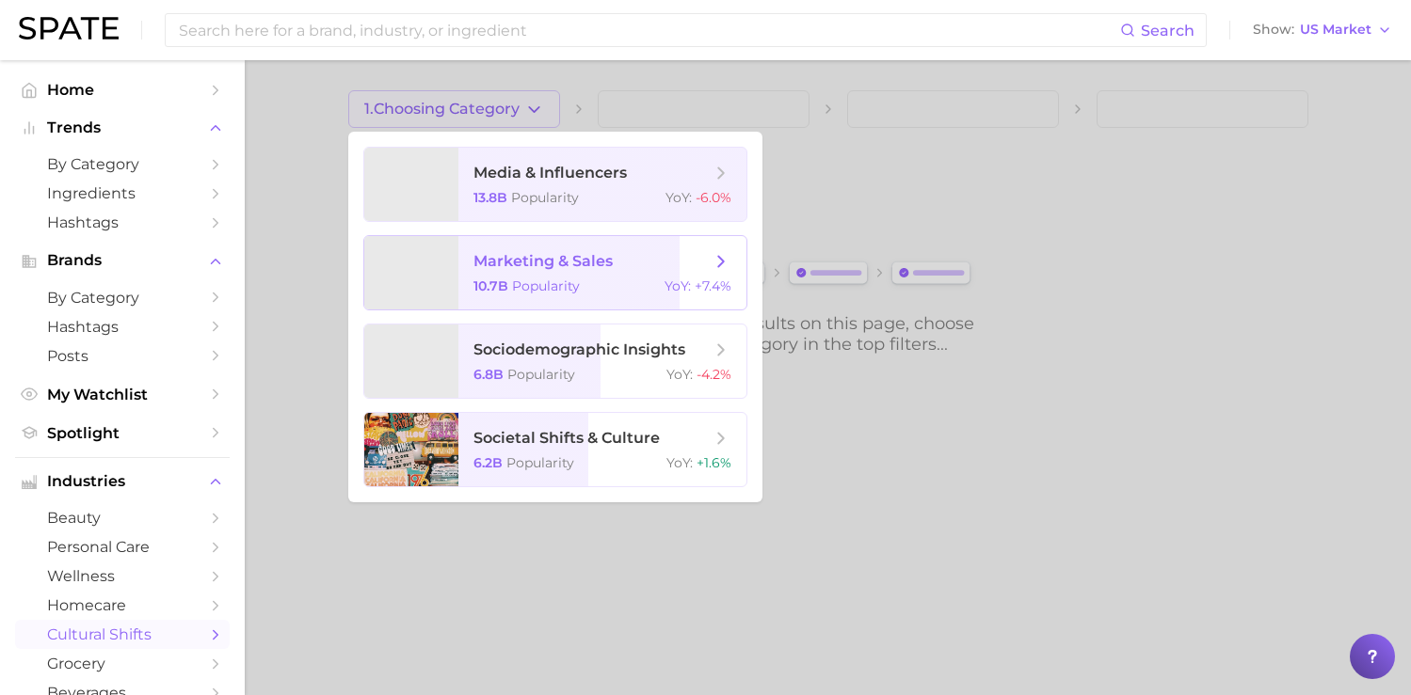
click at [573, 263] on span "marketing & sales" at bounding box center [542, 261] width 139 height 18
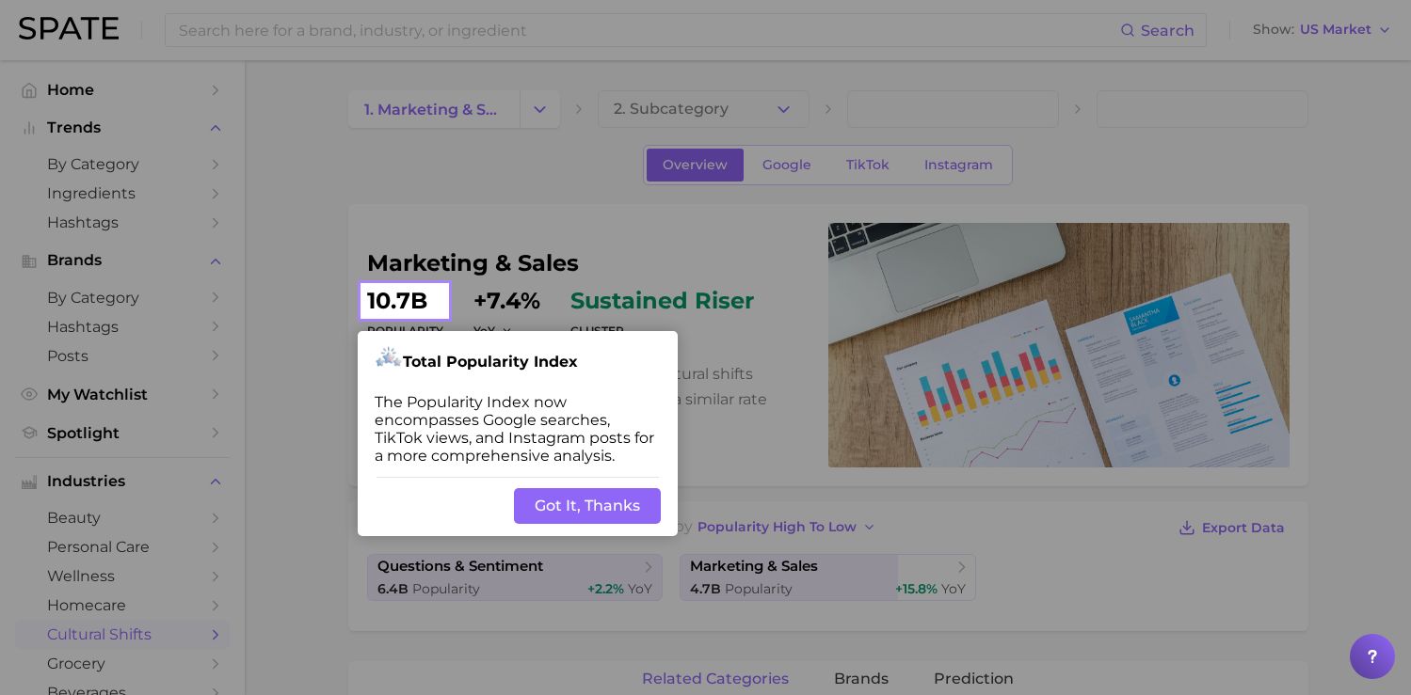
click at [566, 502] on button "Got It, Thanks" at bounding box center [587, 506] width 147 height 36
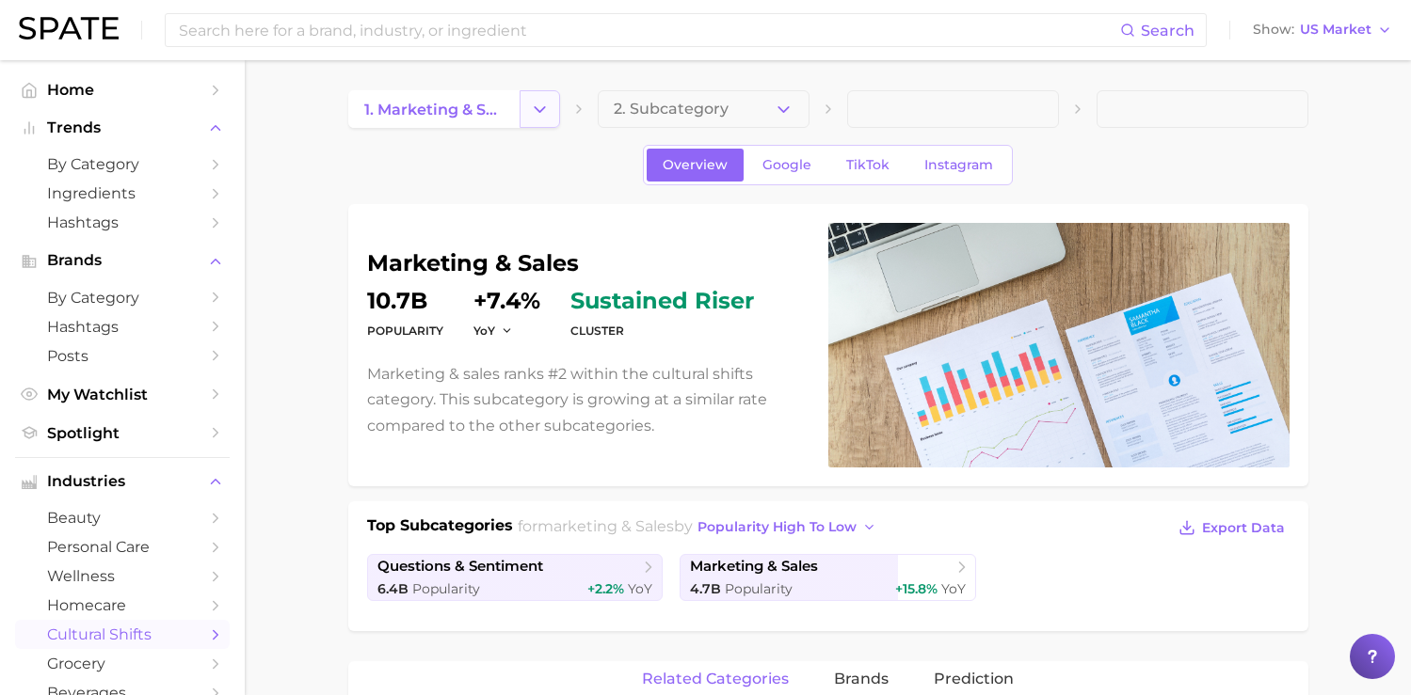
click at [535, 106] on polyline "Change Category" at bounding box center [539, 108] width 10 height 5
